Goal: Task Accomplishment & Management: Complete application form

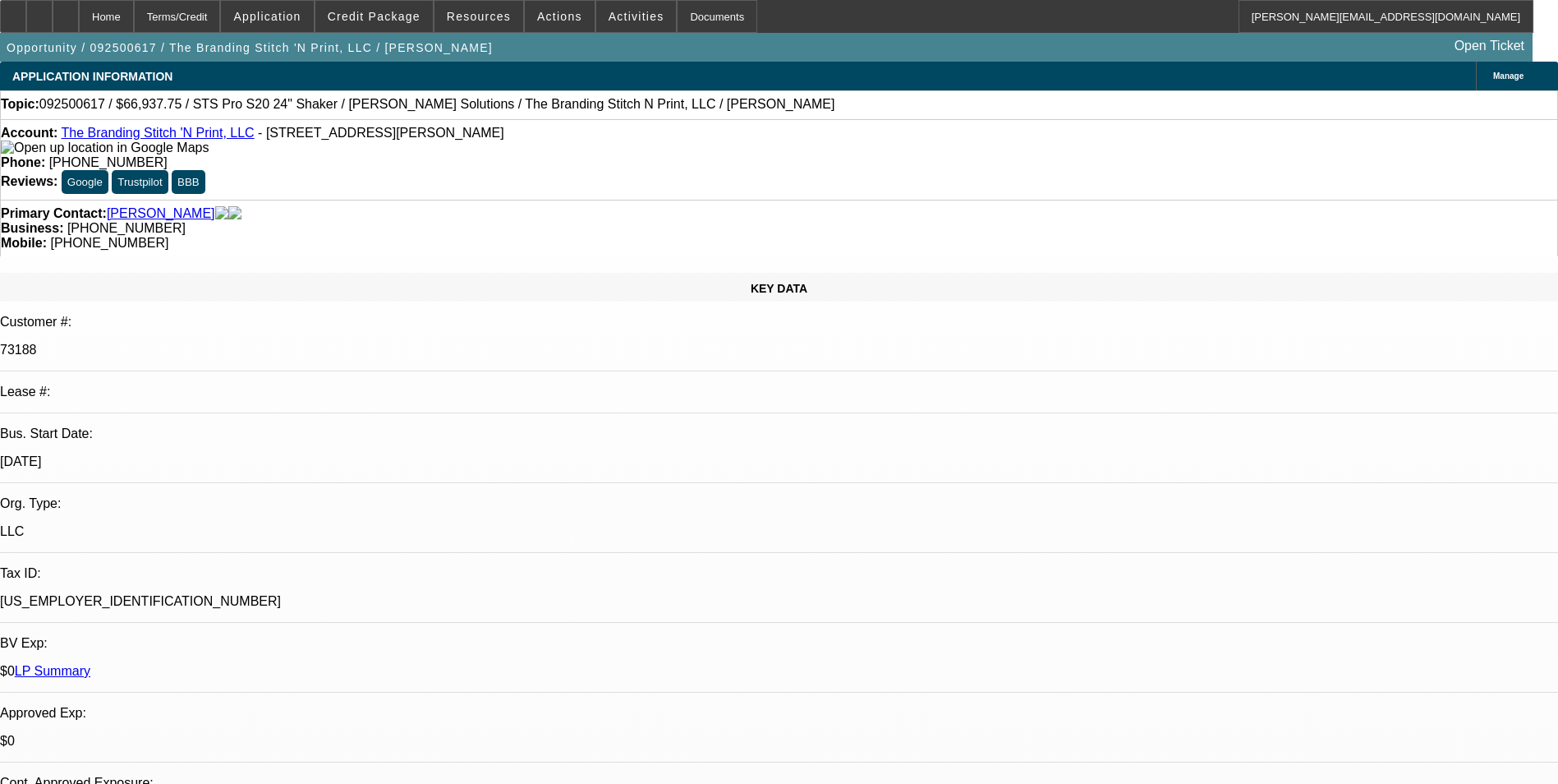
select select "0"
select select "2"
select select "0"
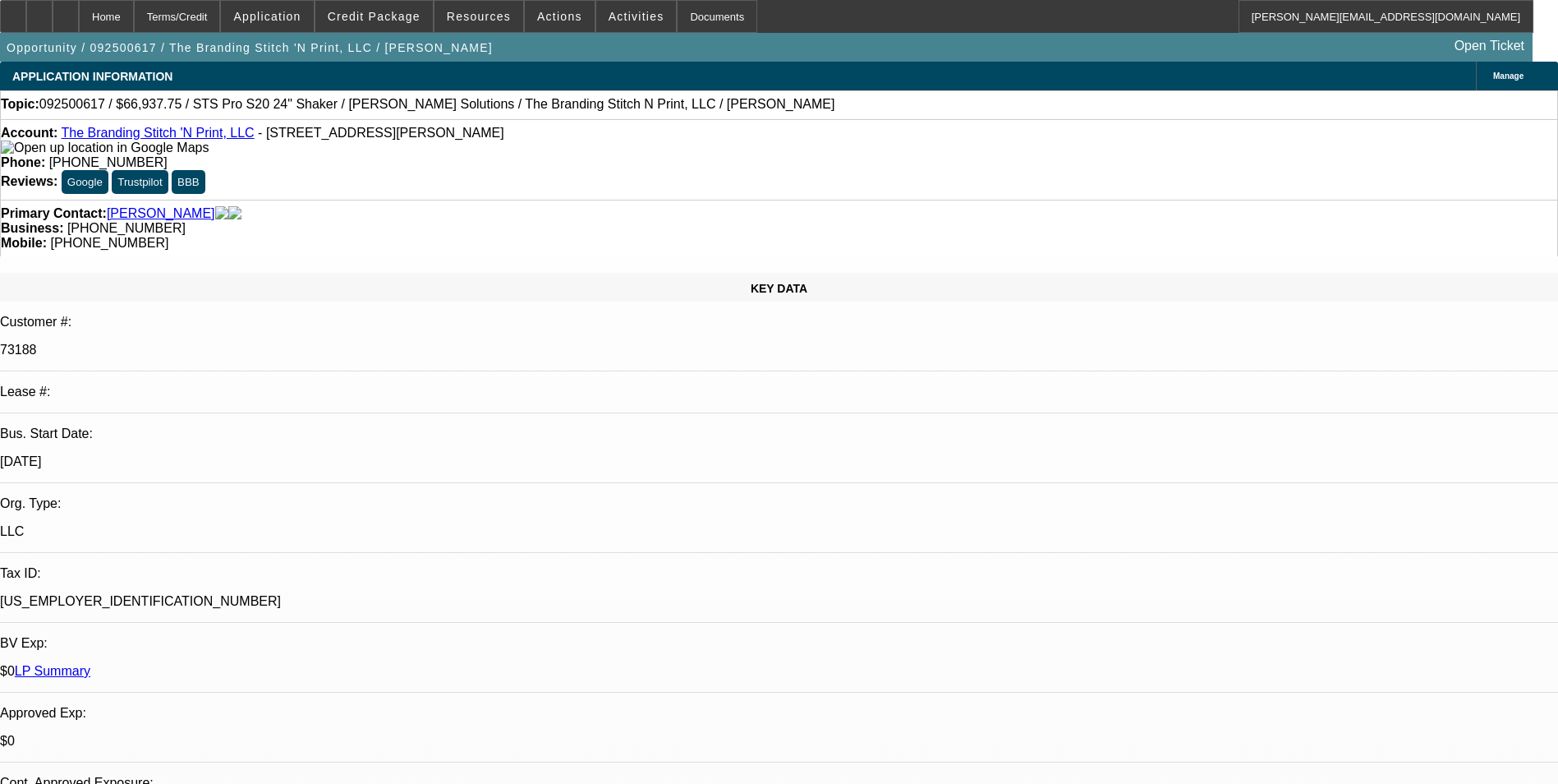
select select "0"
select select "2"
select select "0"
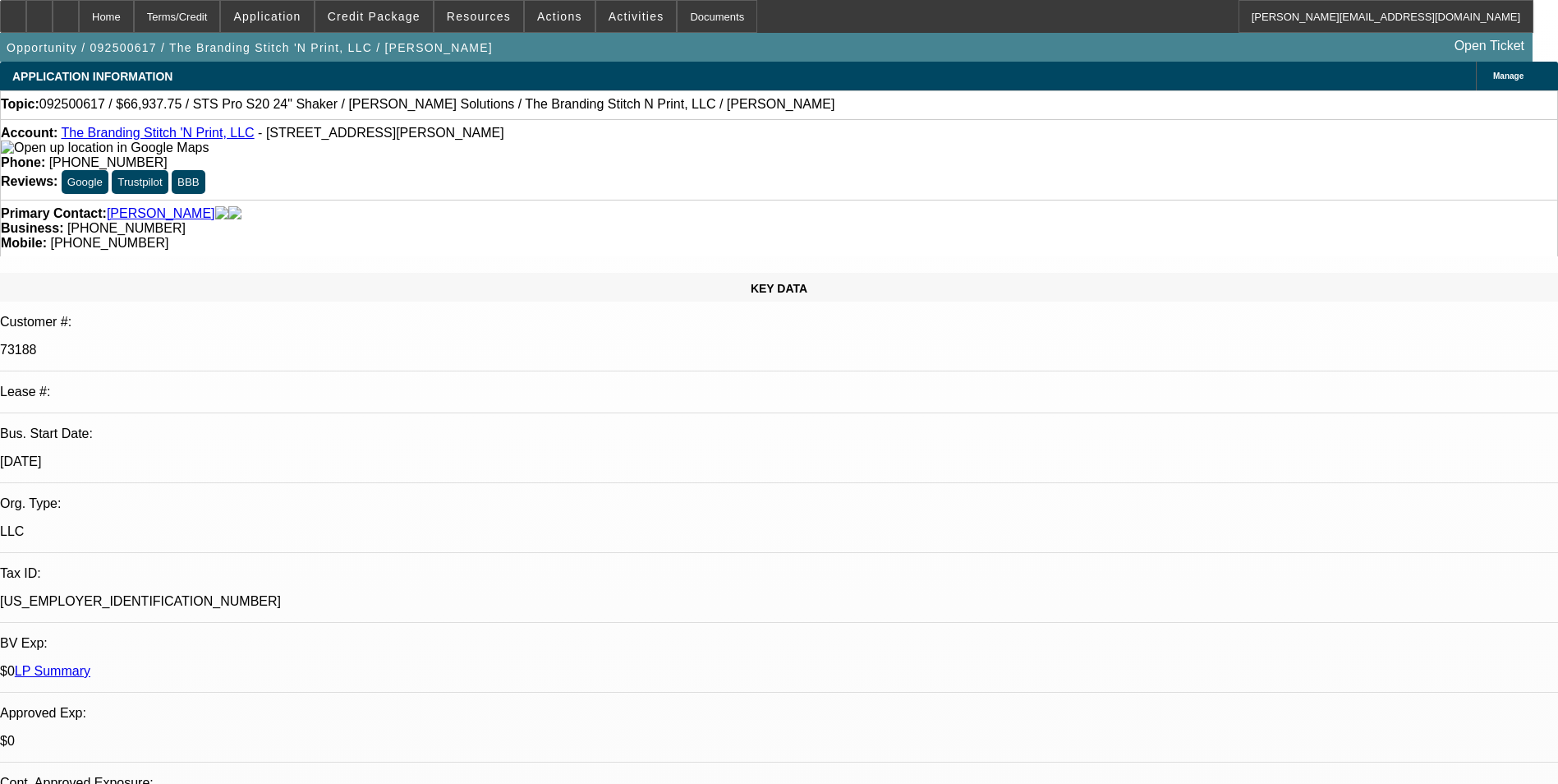
select select "0"
select select "2"
select select "0"
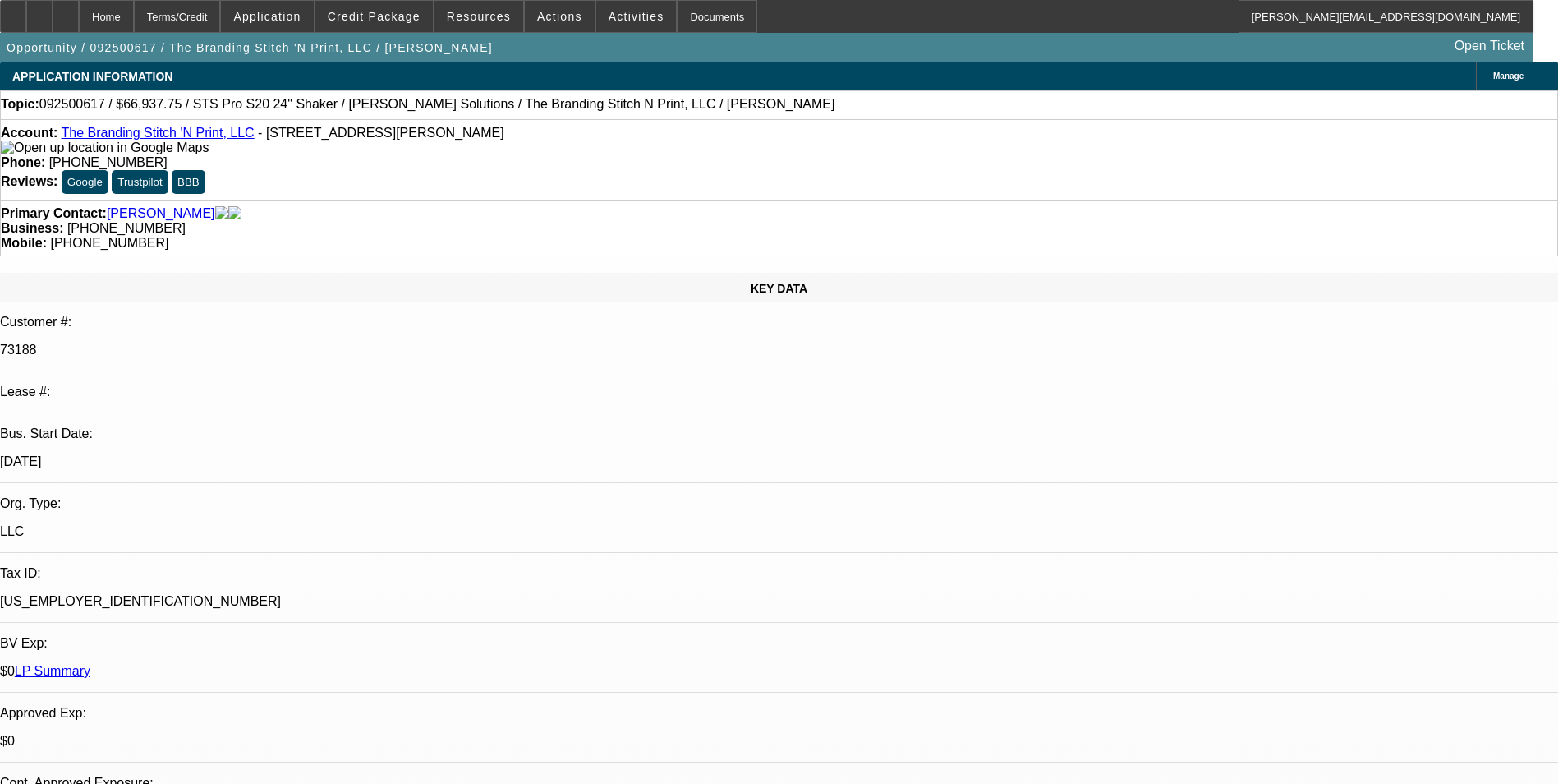
select select "2"
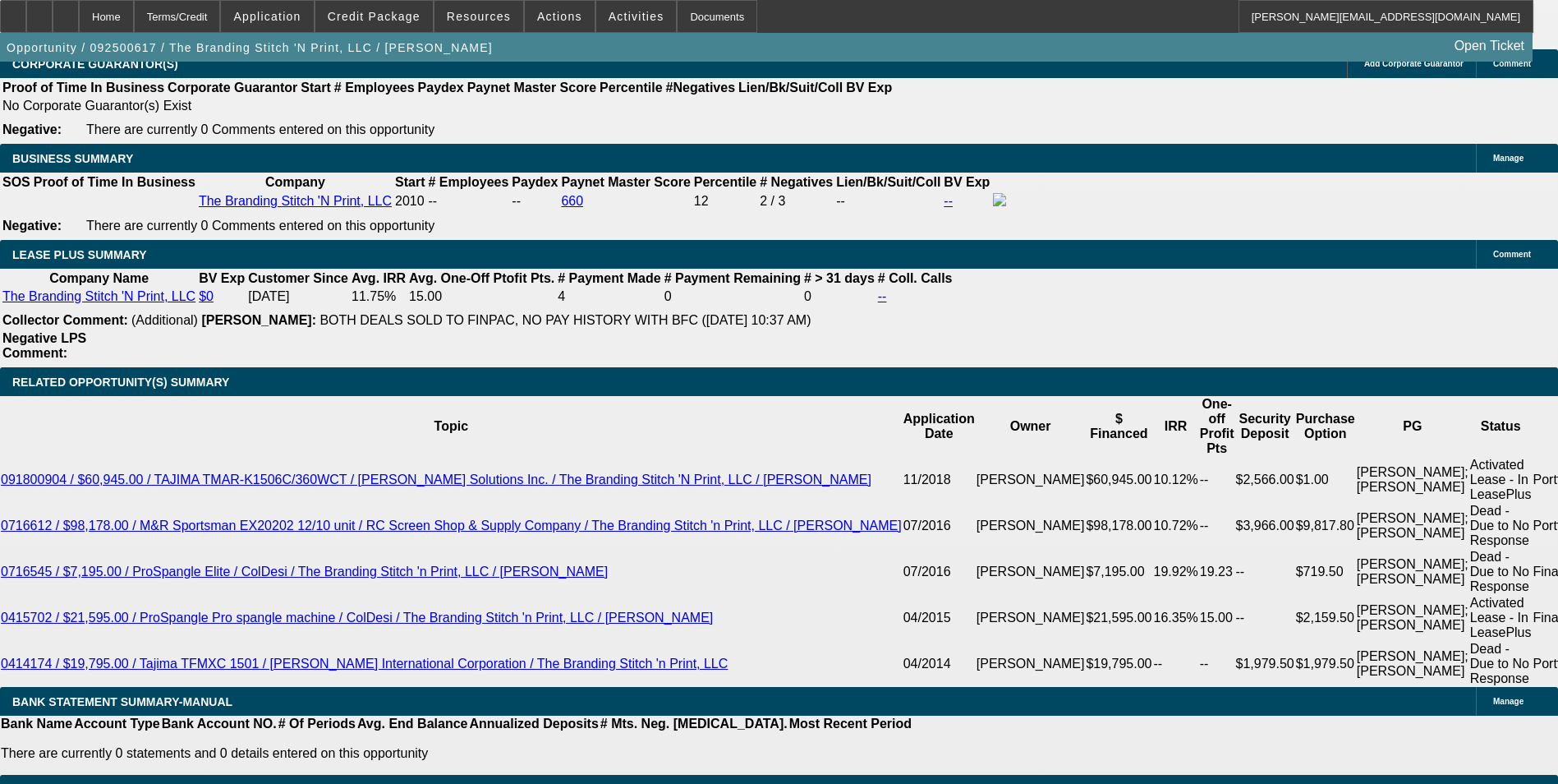
scroll to position [2875, 0]
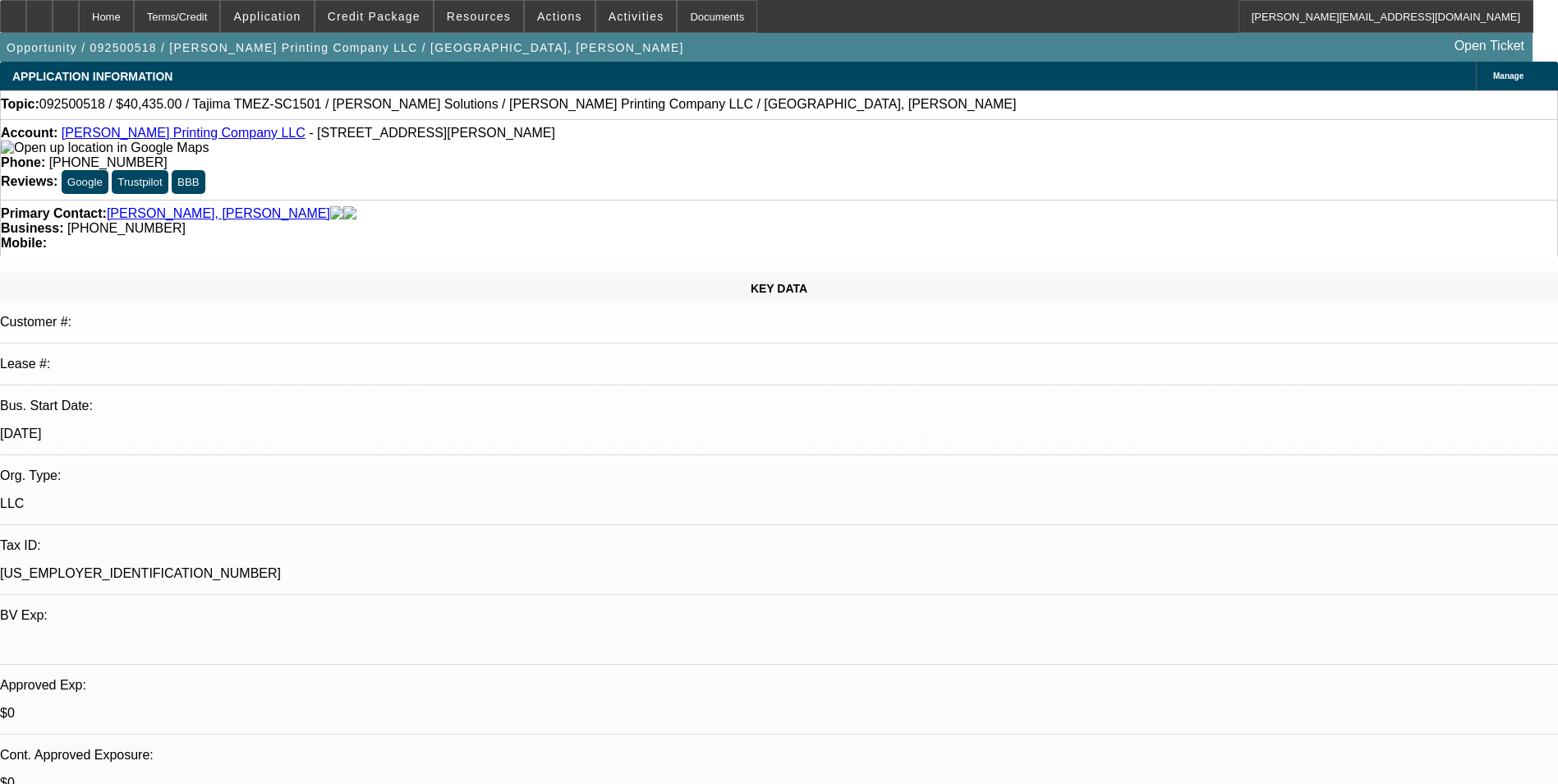
select select "0"
select select "2"
select select "0.1"
select select "4"
